Goal: Information Seeking & Learning: Stay updated

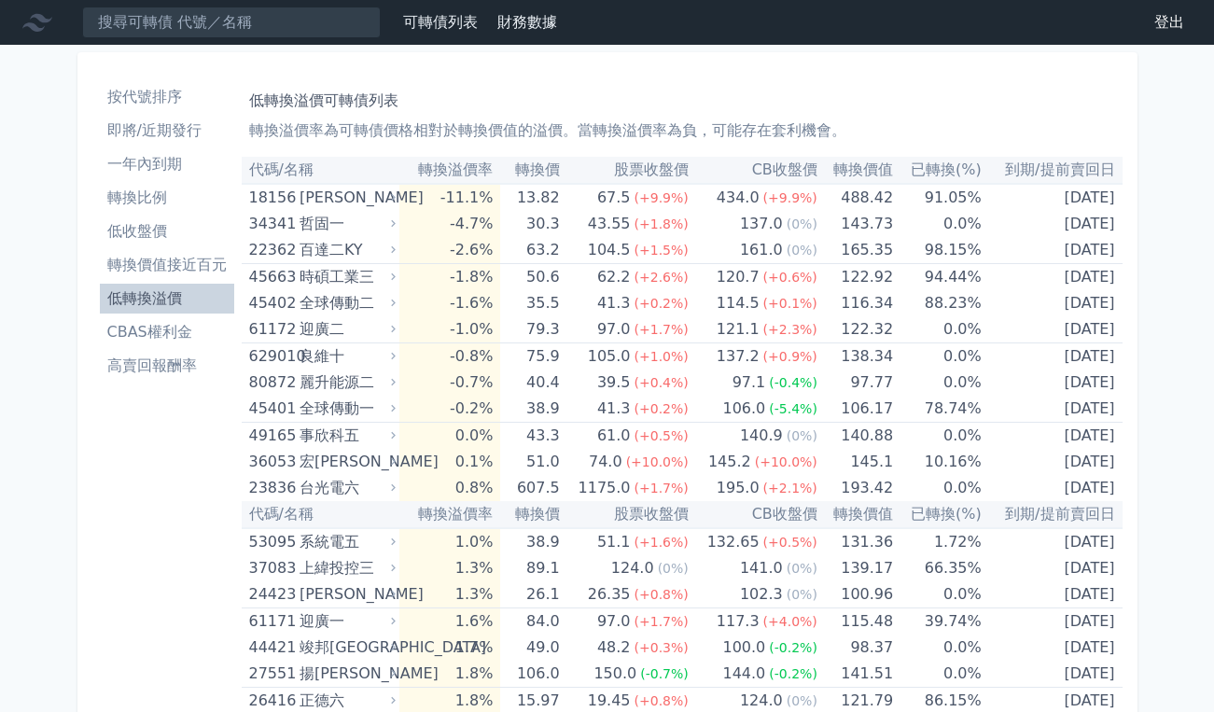
click at [160, 134] on li "即將/近期發行" at bounding box center [167, 130] width 134 height 22
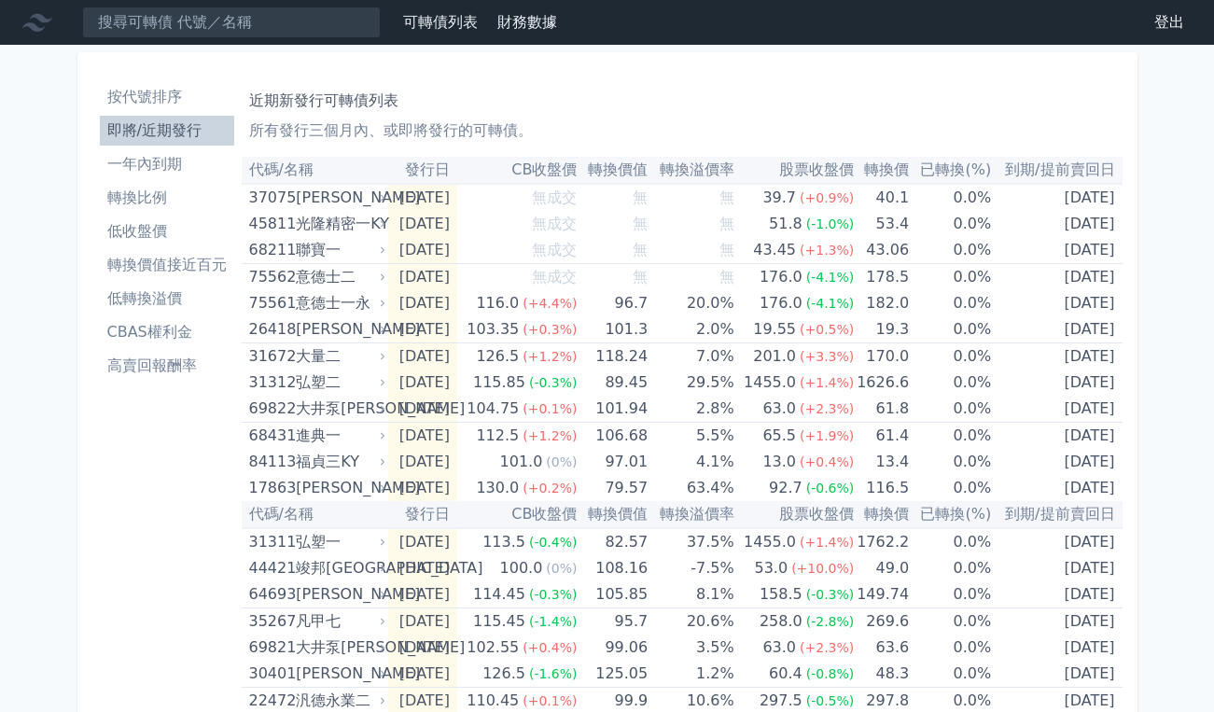
click at [166, 165] on li "一年內到期" at bounding box center [167, 164] width 134 height 22
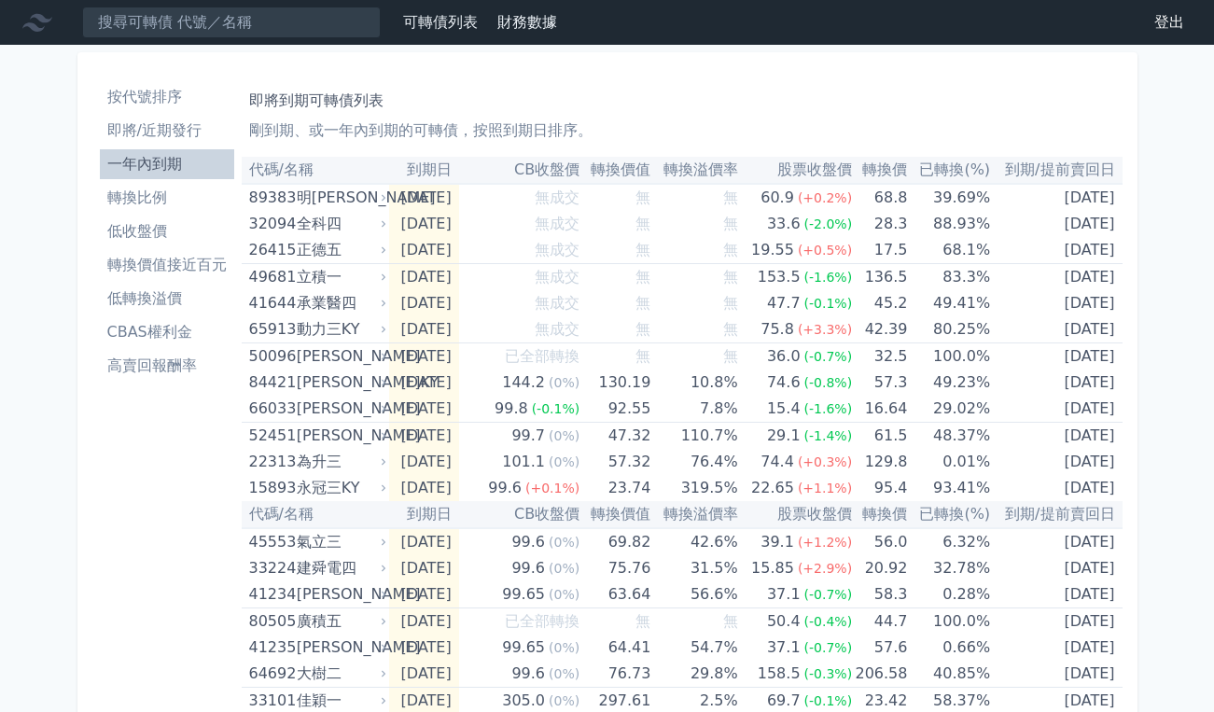
drag, startPoint x: 176, startPoint y: 534, endPoint x: 187, endPoint y: 533, distance: 10.3
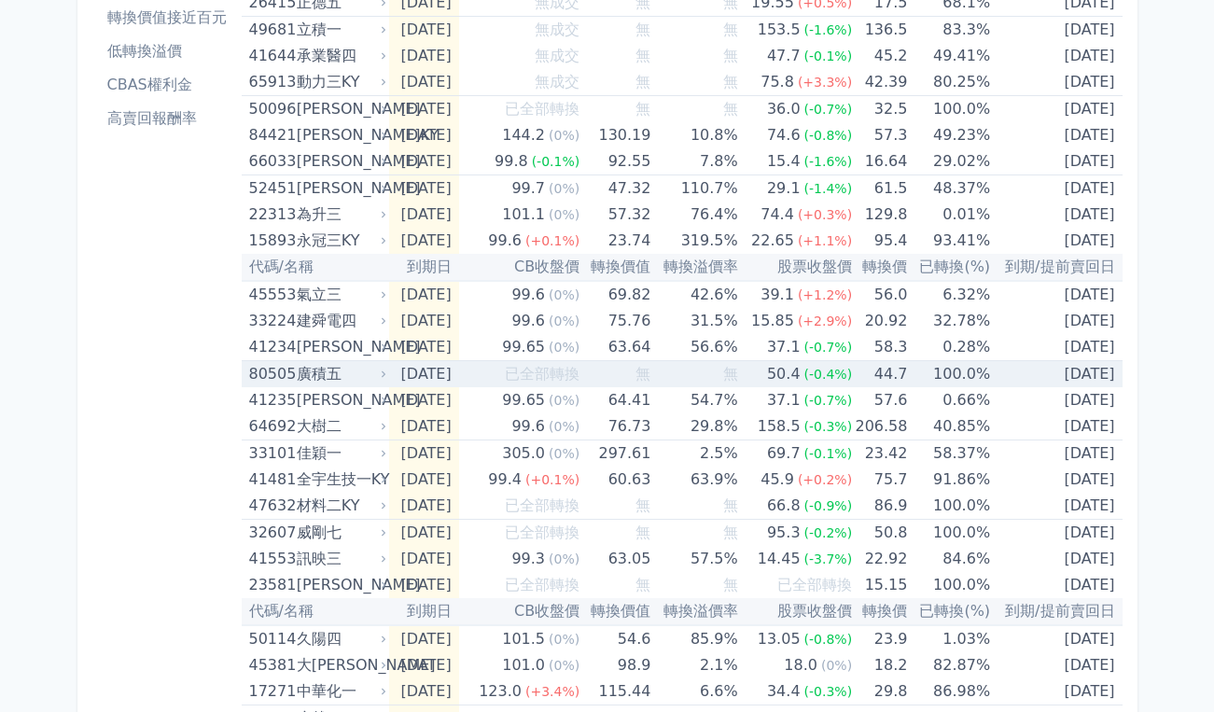
scroll to position [249, 0]
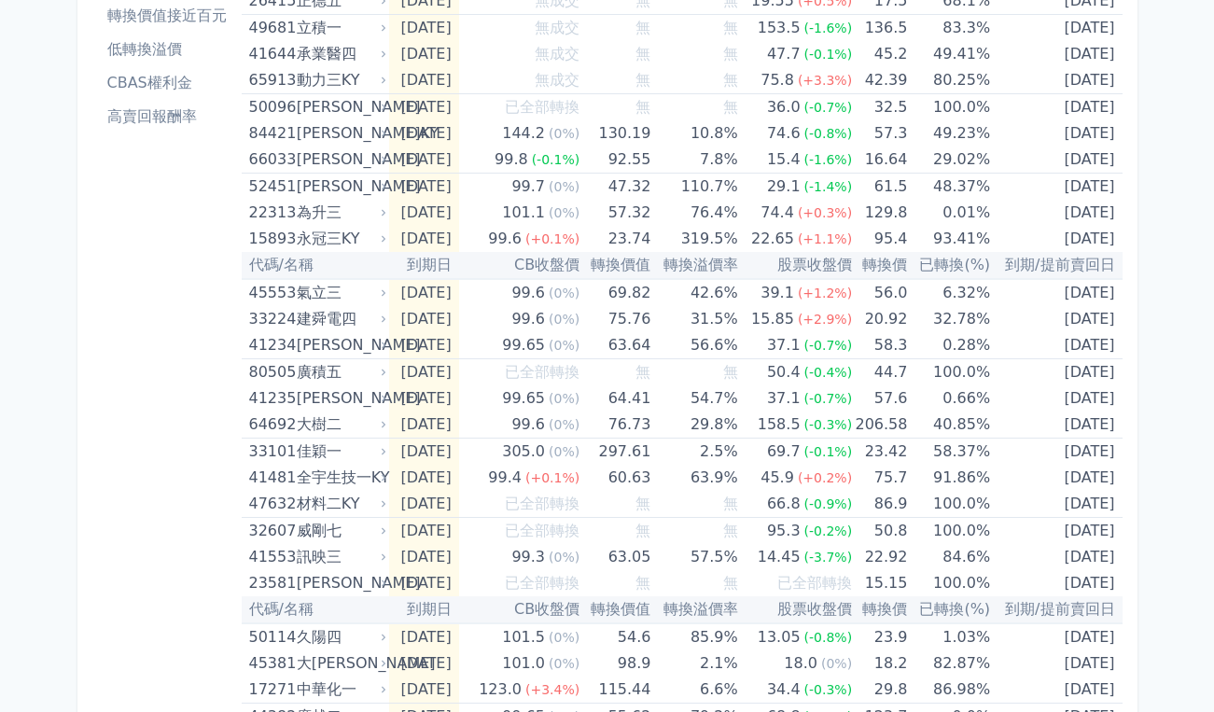
click at [155, 54] on li "低轉換溢價" at bounding box center [167, 49] width 134 height 22
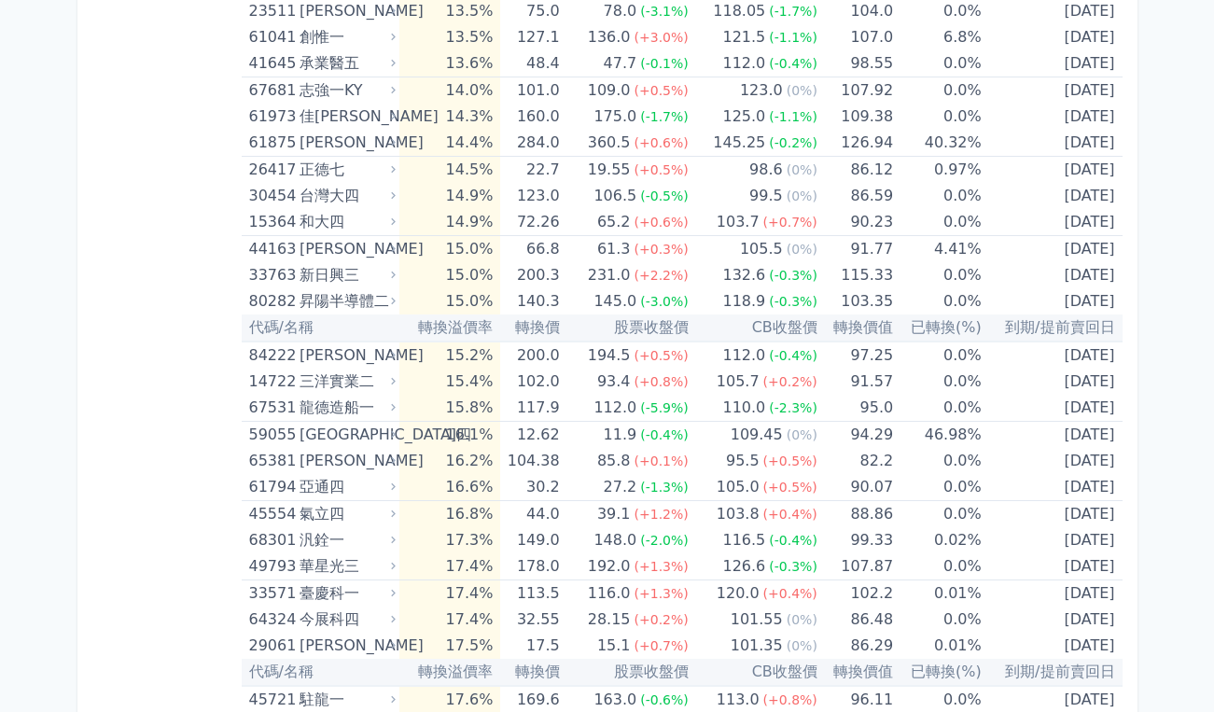
scroll to position [1325, 0]
